Goal: Information Seeking & Learning: Learn about a topic

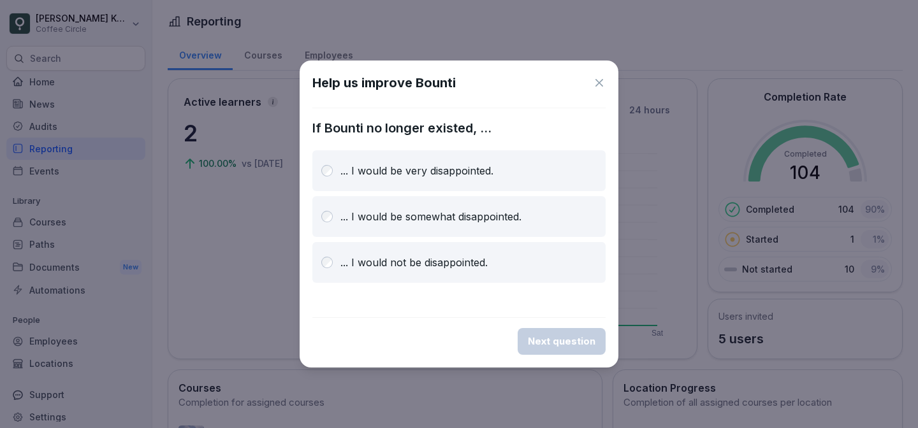
click at [595, 85] on icon at bounding box center [599, 82] width 13 height 13
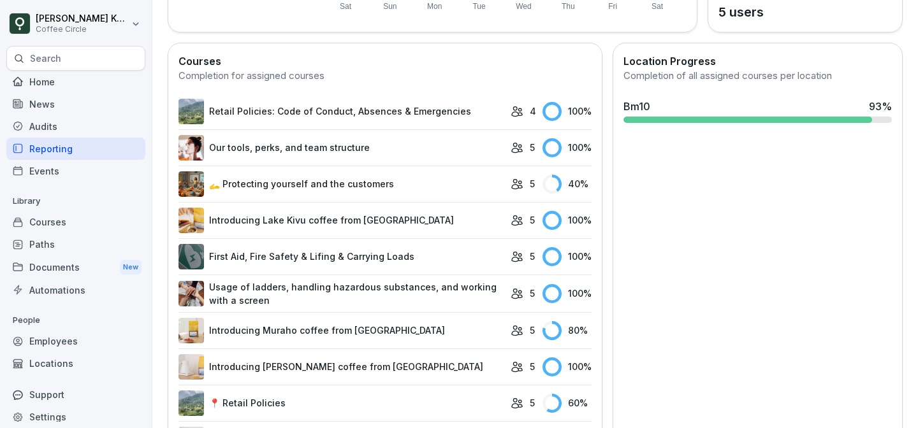
scroll to position [325, 0]
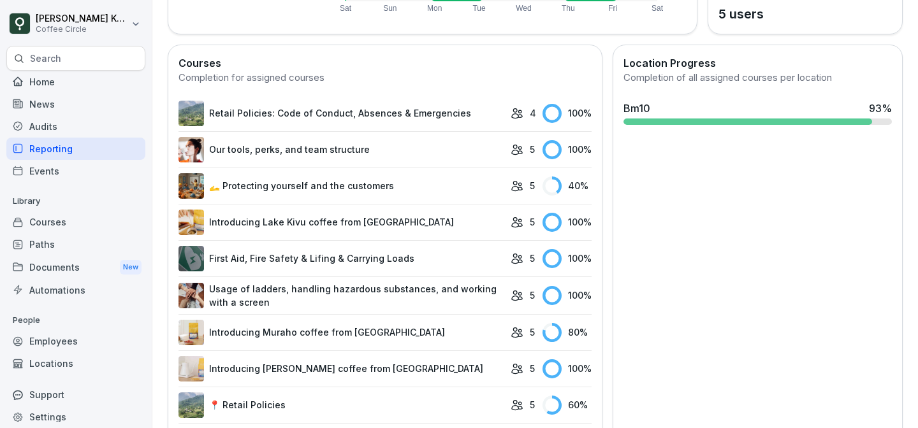
click at [417, 188] on link "🫴 Protecting yourself and the customers" at bounding box center [341, 185] width 326 height 25
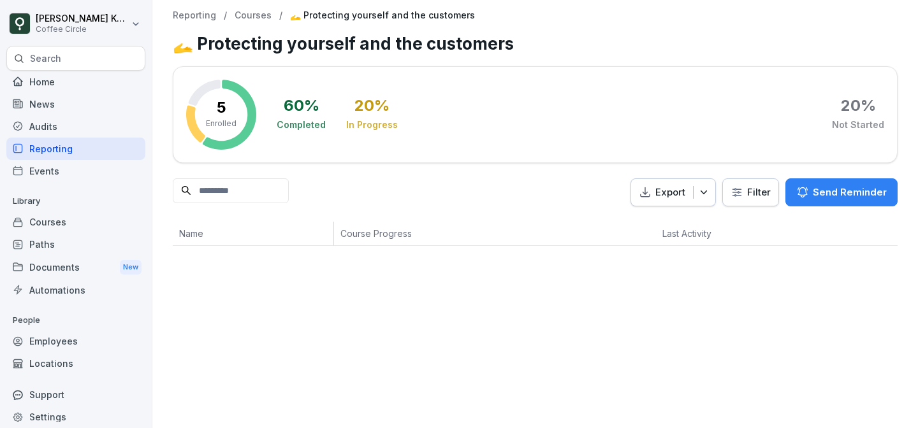
click at [417, 188] on div "Export Filter Send Reminder" at bounding box center [535, 192] width 725 height 29
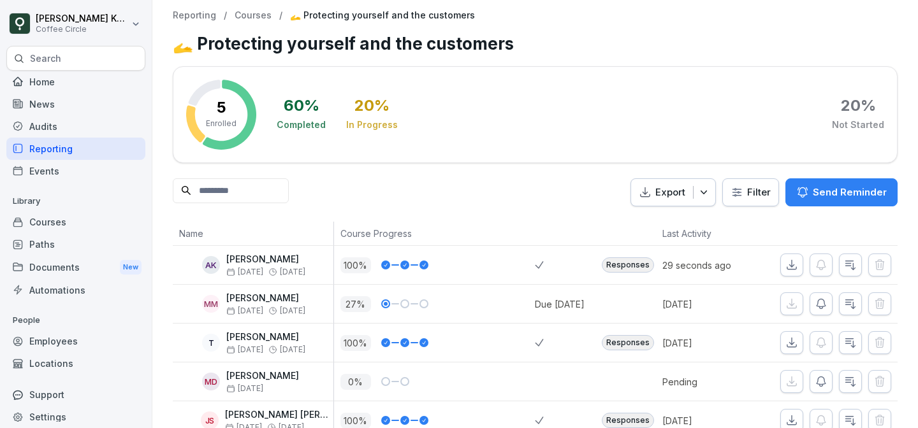
click at [63, 150] on div "Reporting" at bounding box center [75, 149] width 139 height 22
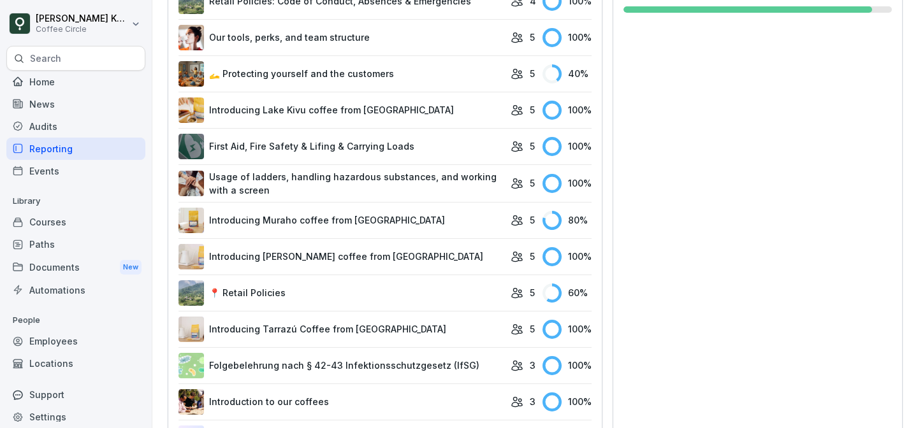
scroll to position [439, 0]
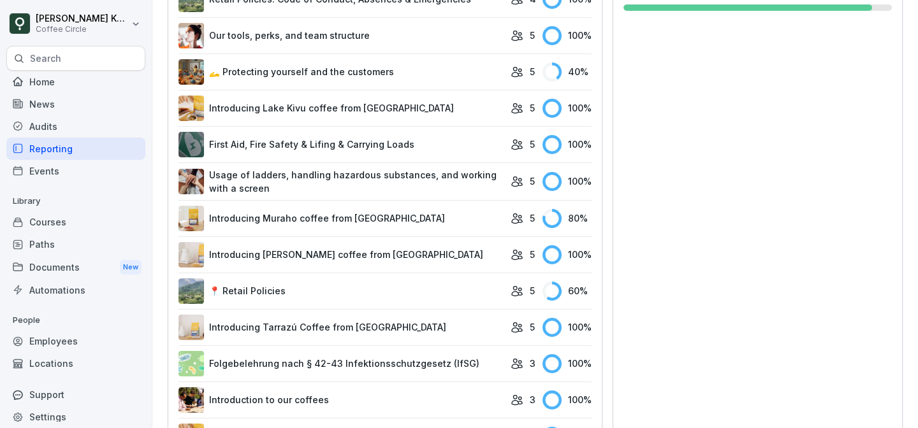
click at [399, 308] on td "📍 Retail Policies" at bounding box center [341, 291] width 326 height 36
click at [415, 291] on link "📍 Retail Policies" at bounding box center [341, 290] width 326 height 25
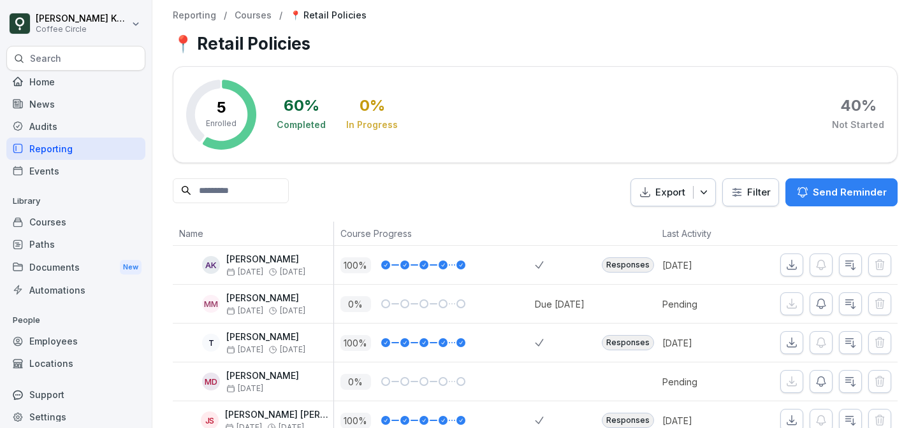
click at [324, 21] on div "Reporting / Courses / 📍 Retail Policies 📍 Retail Policies 5 Enrolled 60 % Compl…" at bounding box center [534, 225] width 765 height 451
click at [78, 139] on div "Reporting" at bounding box center [75, 149] width 139 height 22
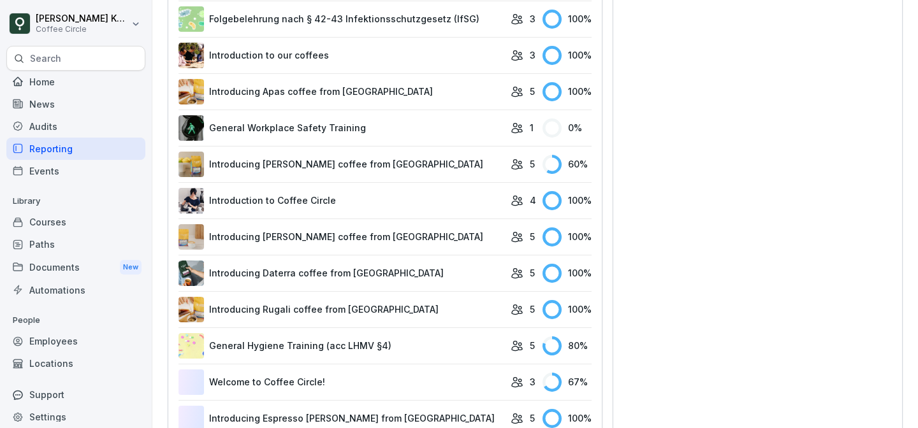
scroll to position [802, 0]
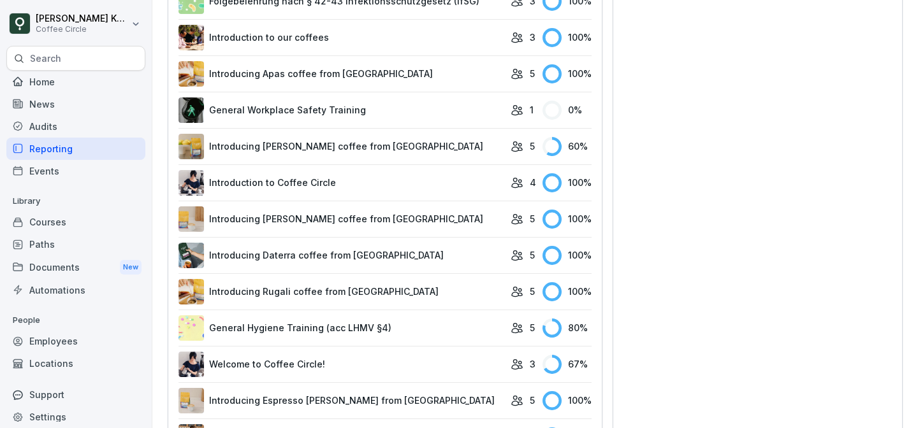
click at [337, 155] on link "Introducing [PERSON_NAME] coffee from [GEOGRAPHIC_DATA]" at bounding box center [341, 146] width 326 height 25
